Goal: Find specific page/section: Find specific page/section

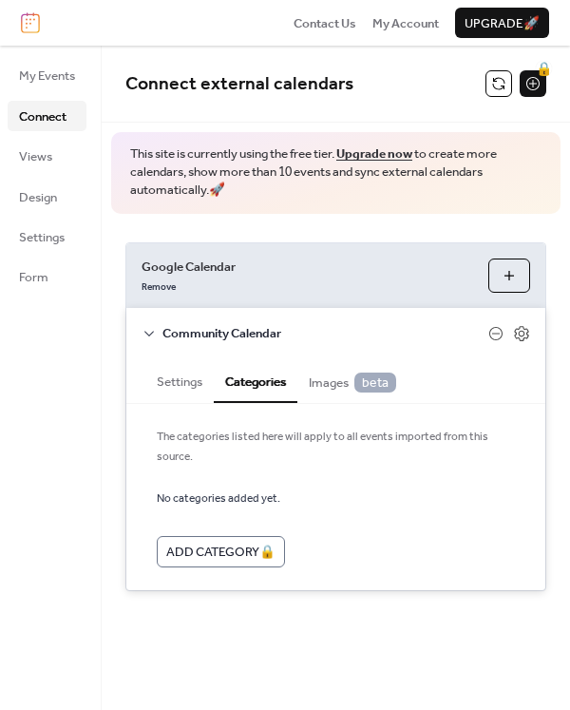
click at [32, 24] on img at bounding box center [30, 22] width 19 height 21
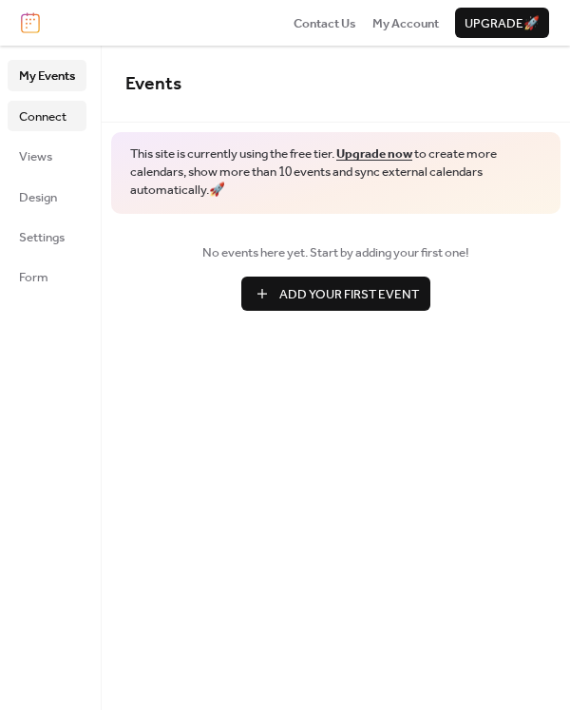
click at [38, 122] on span "Connect" at bounding box center [43, 116] width 48 height 19
